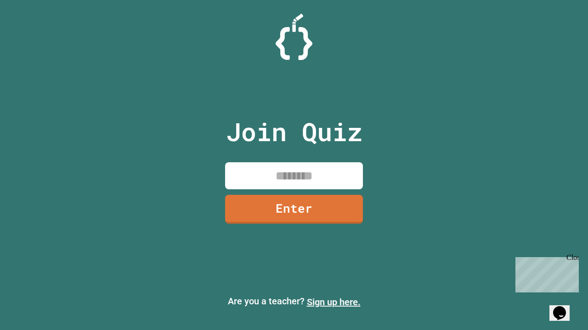
click at [333, 302] on link "Sign up here." at bounding box center [334, 302] width 54 height 11
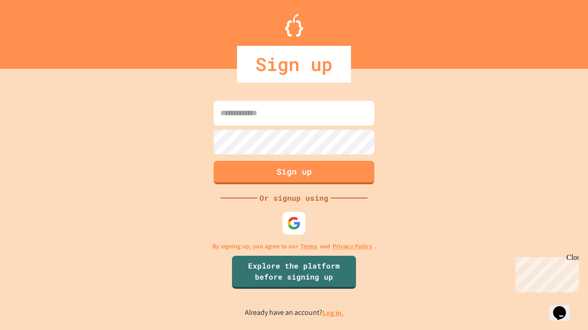
click at [333, 313] on link "Log in." at bounding box center [332, 313] width 21 height 10
